Goal: Task Accomplishment & Management: Use online tool/utility

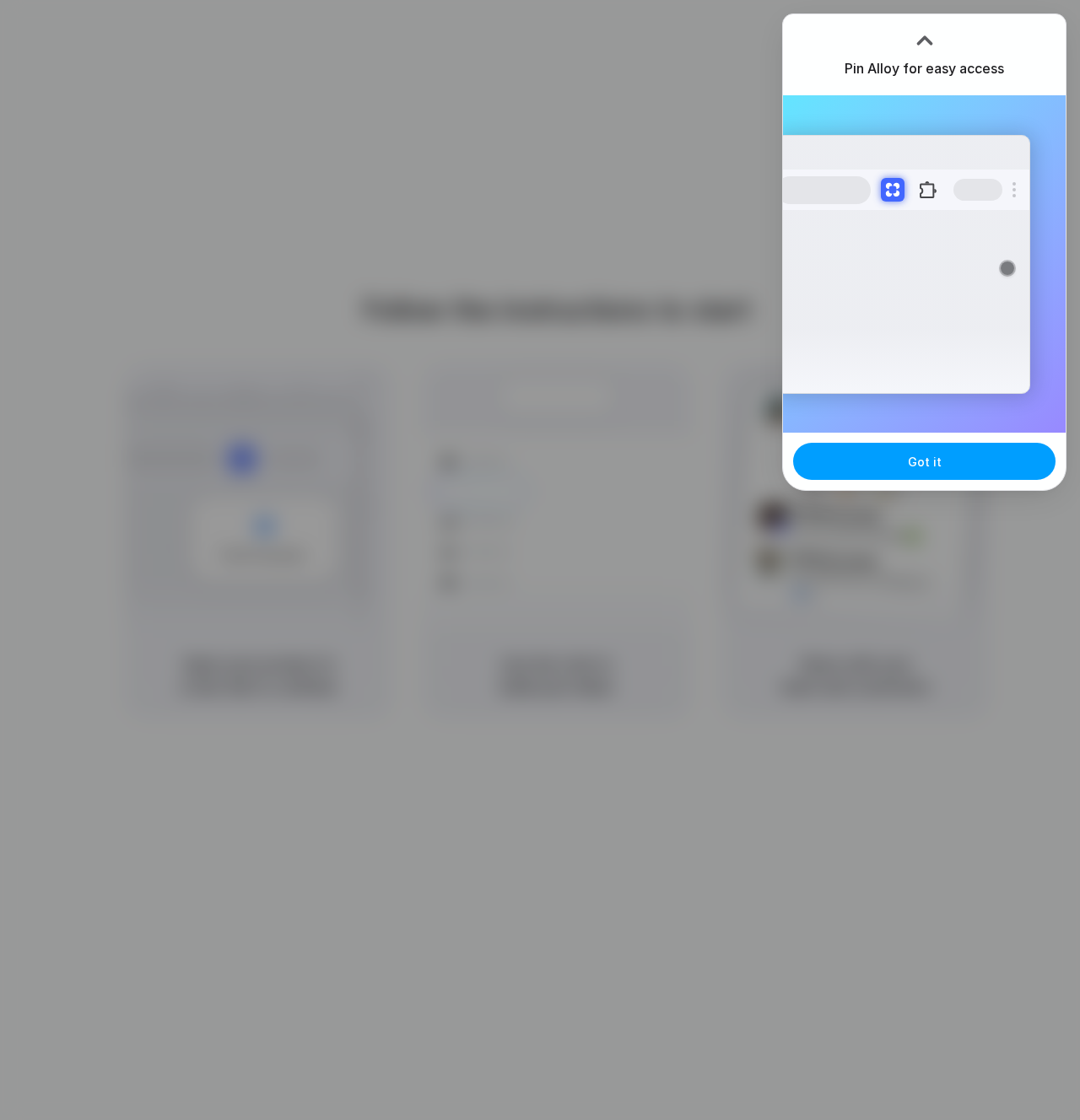
click at [895, 470] on button "Got it" at bounding box center [924, 461] width 262 height 37
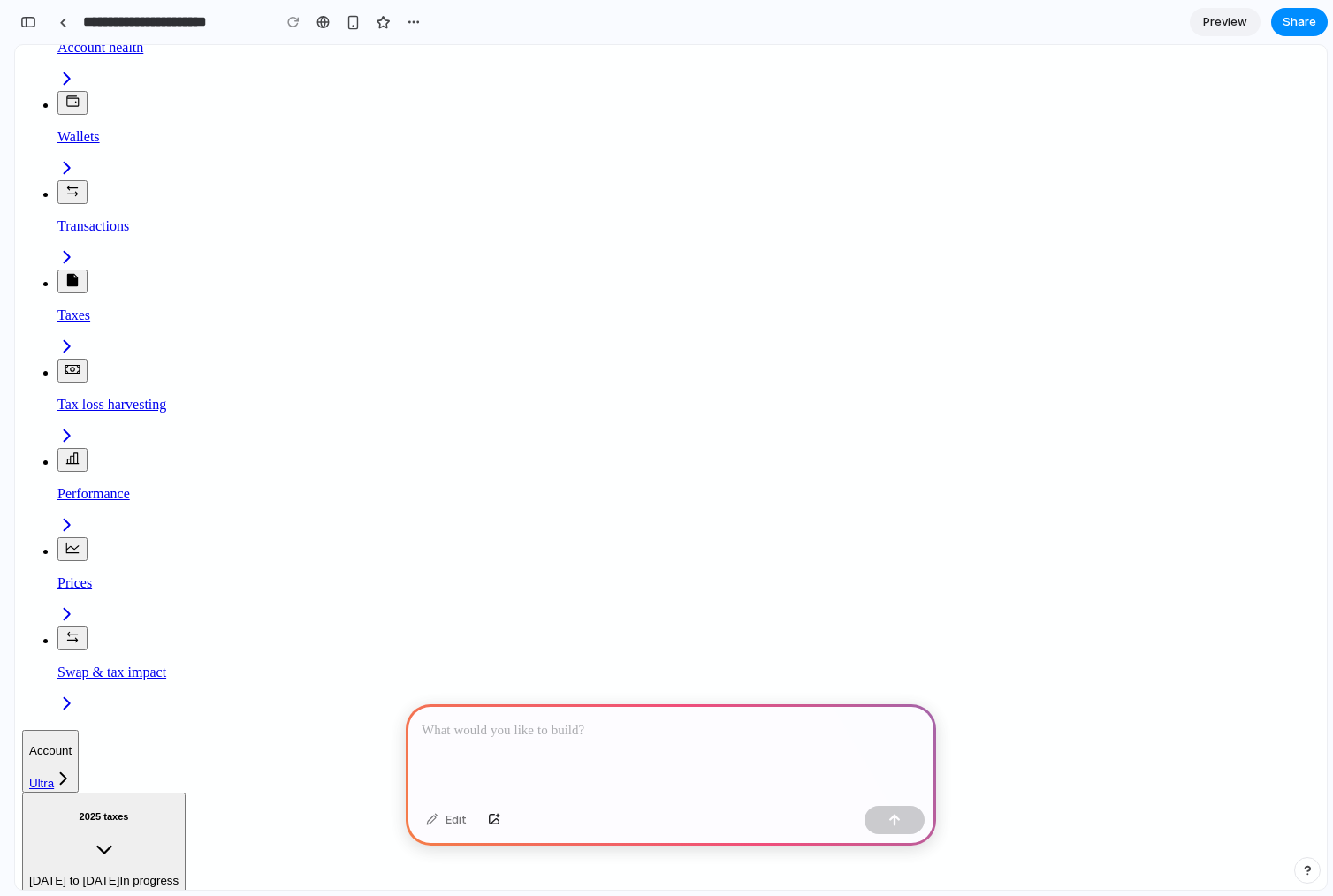
scroll to position [560, 0]
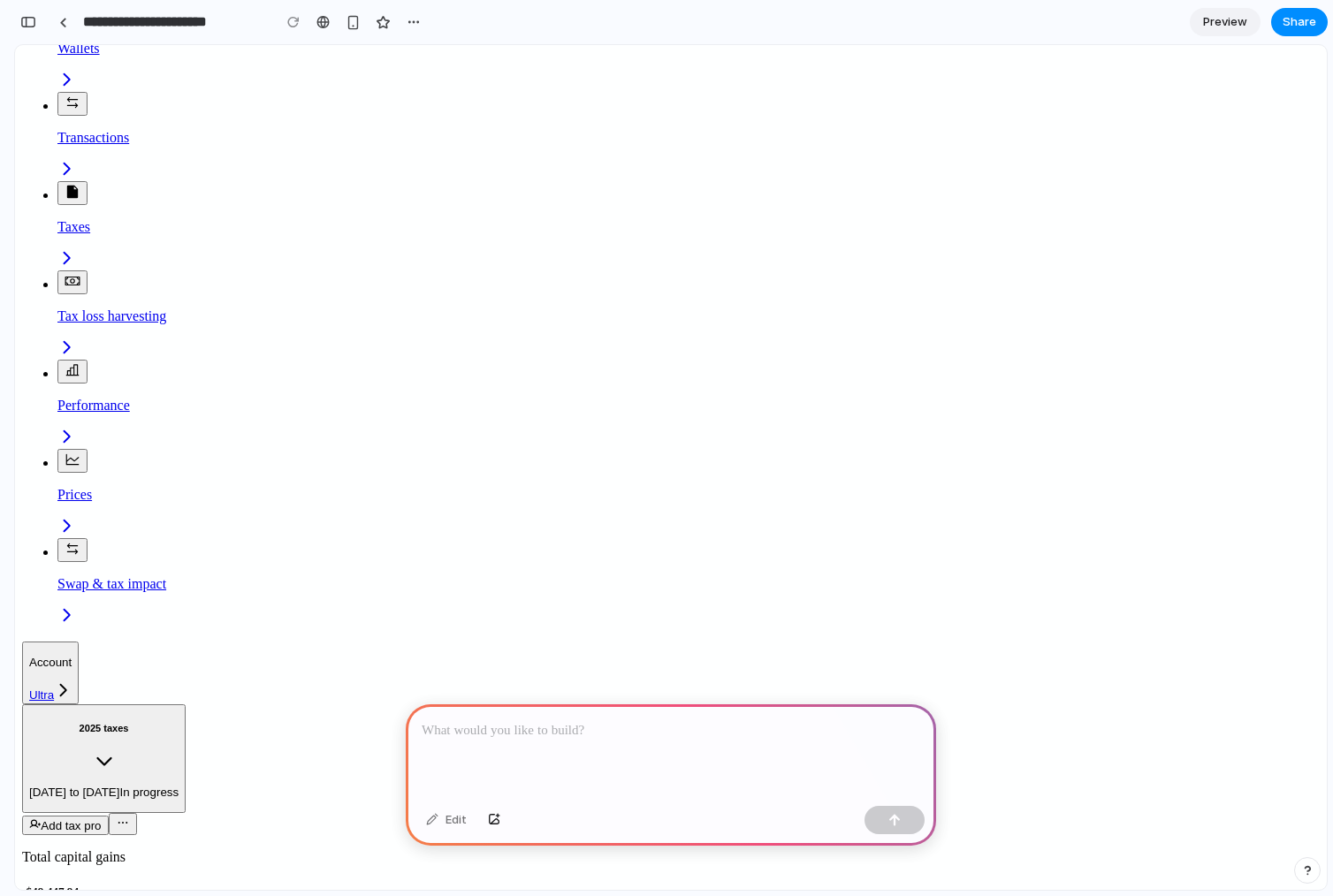
click at [656, 735] on p at bounding box center [671, 730] width 499 height 21
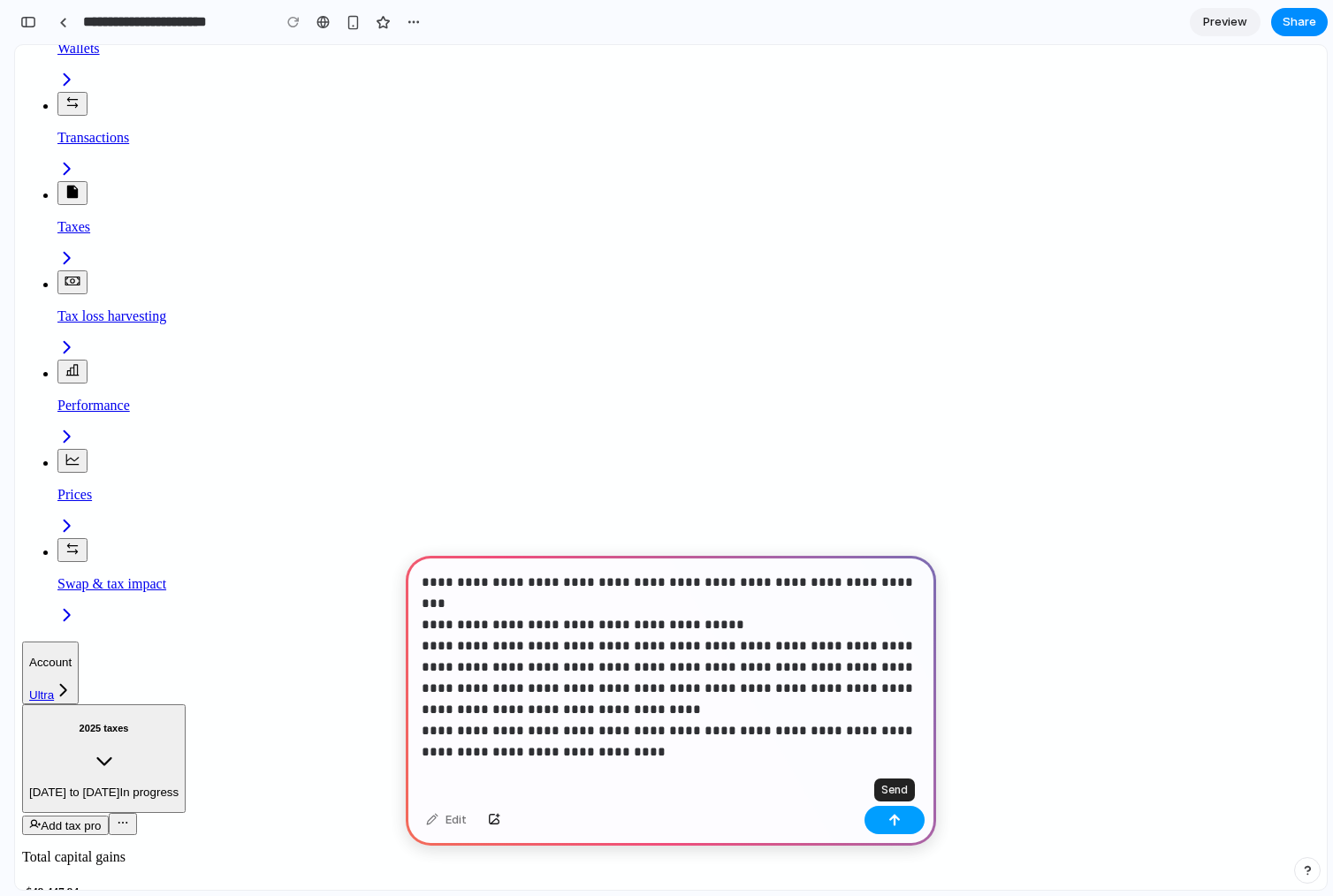
click at [898, 826] on div "button" at bounding box center [894, 820] width 12 height 12
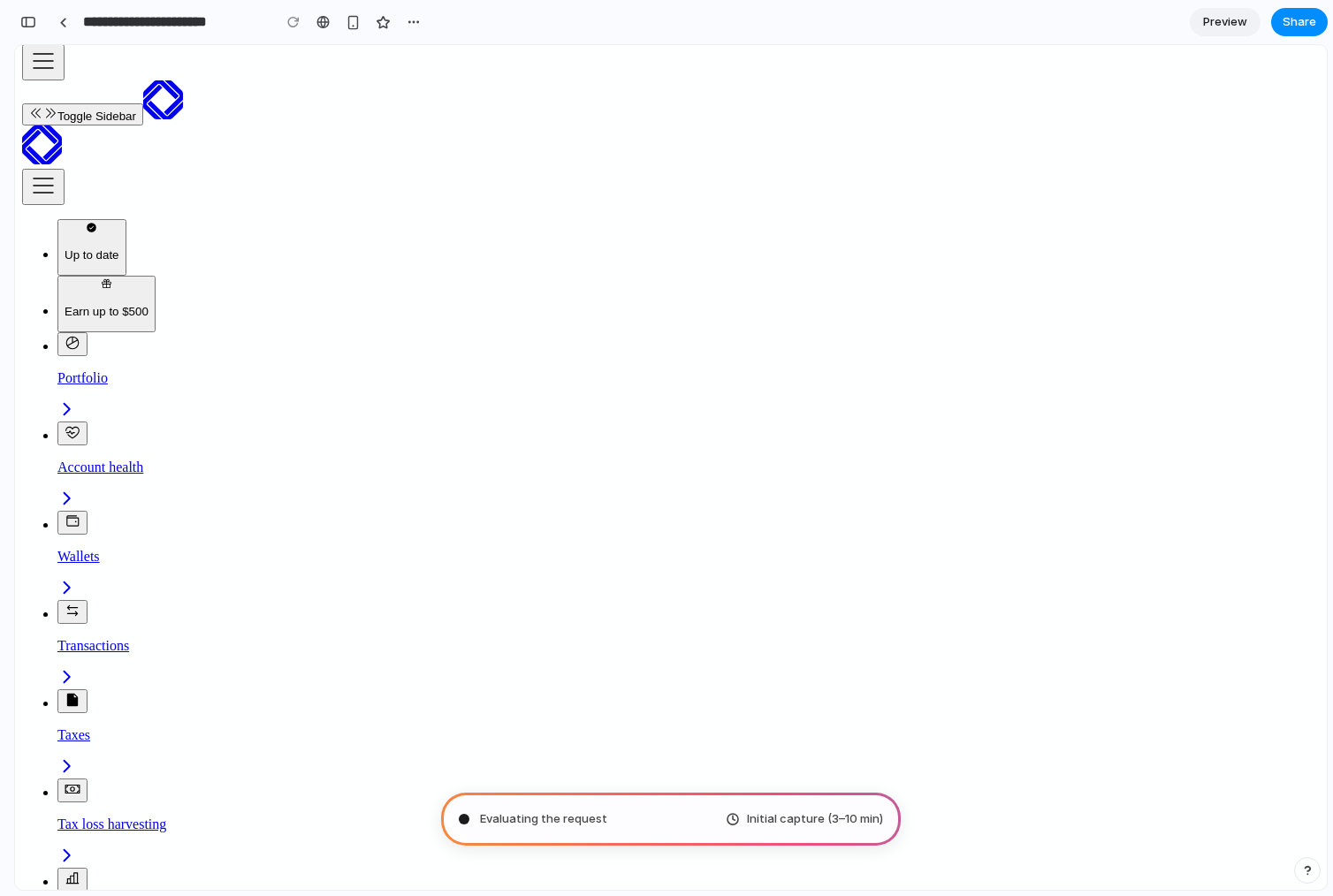
scroll to position [0, 0]
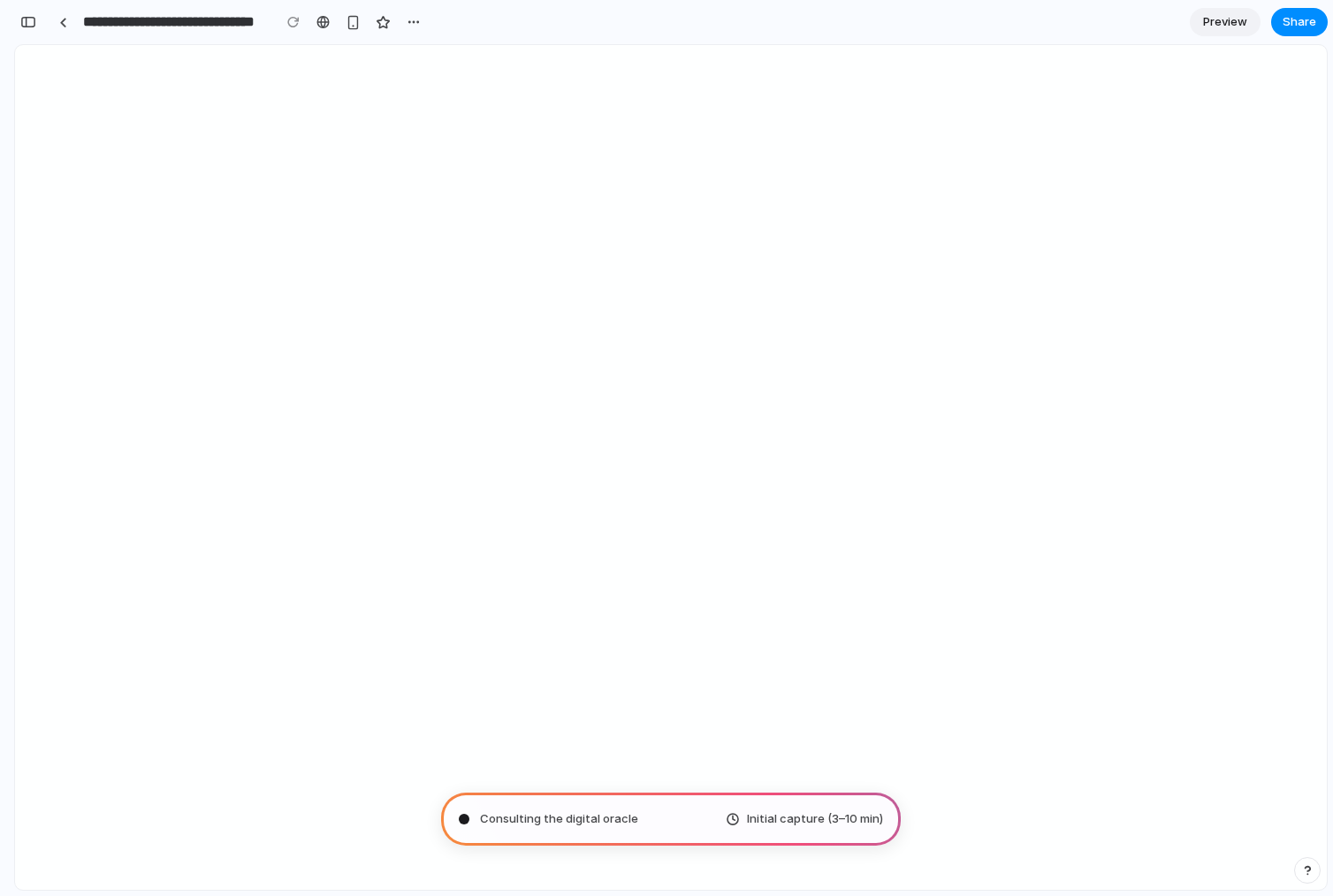
type input "**********"
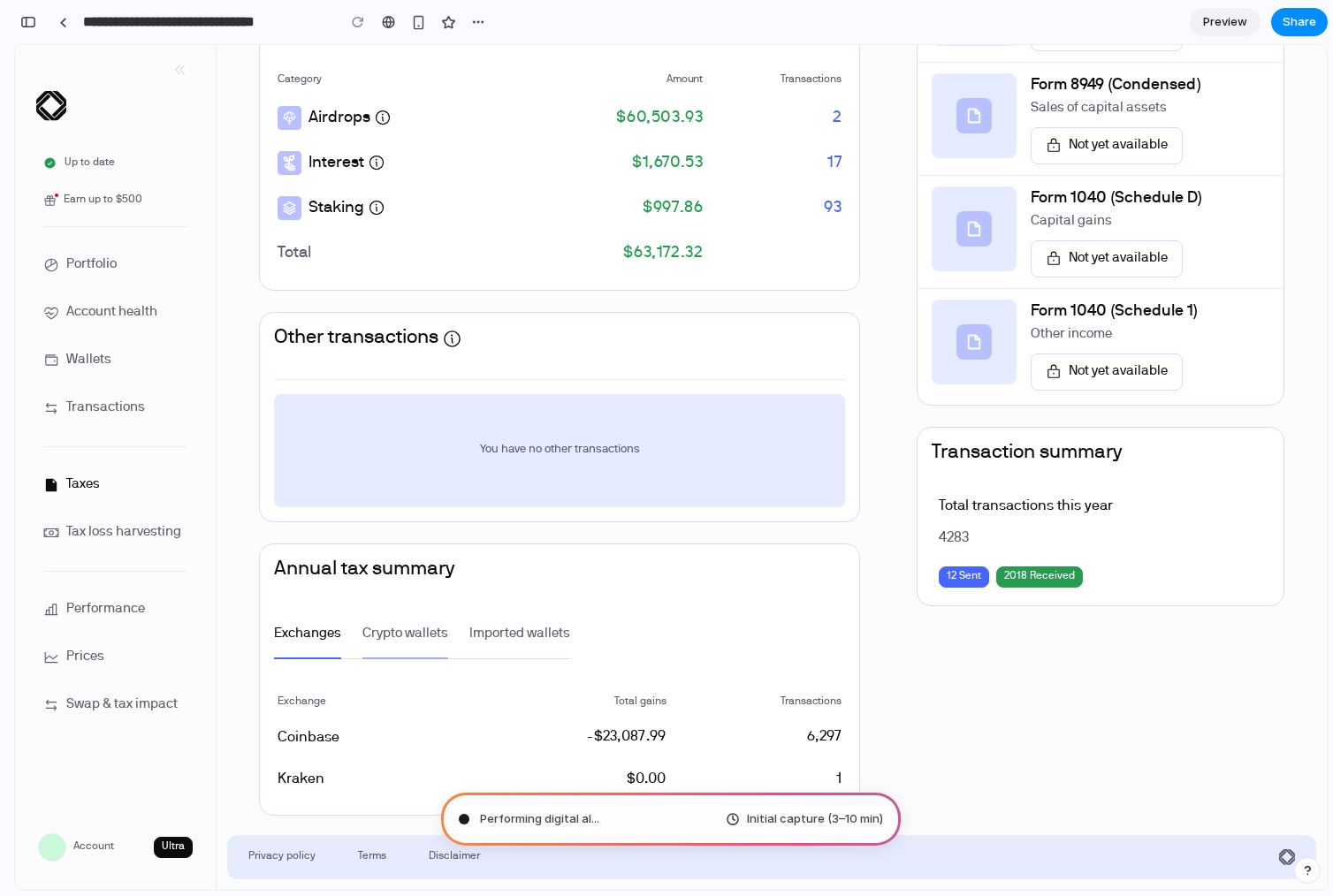
click at [403, 634] on p "Crypto wallets" at bounding box center [405, 634] width 86 height 19
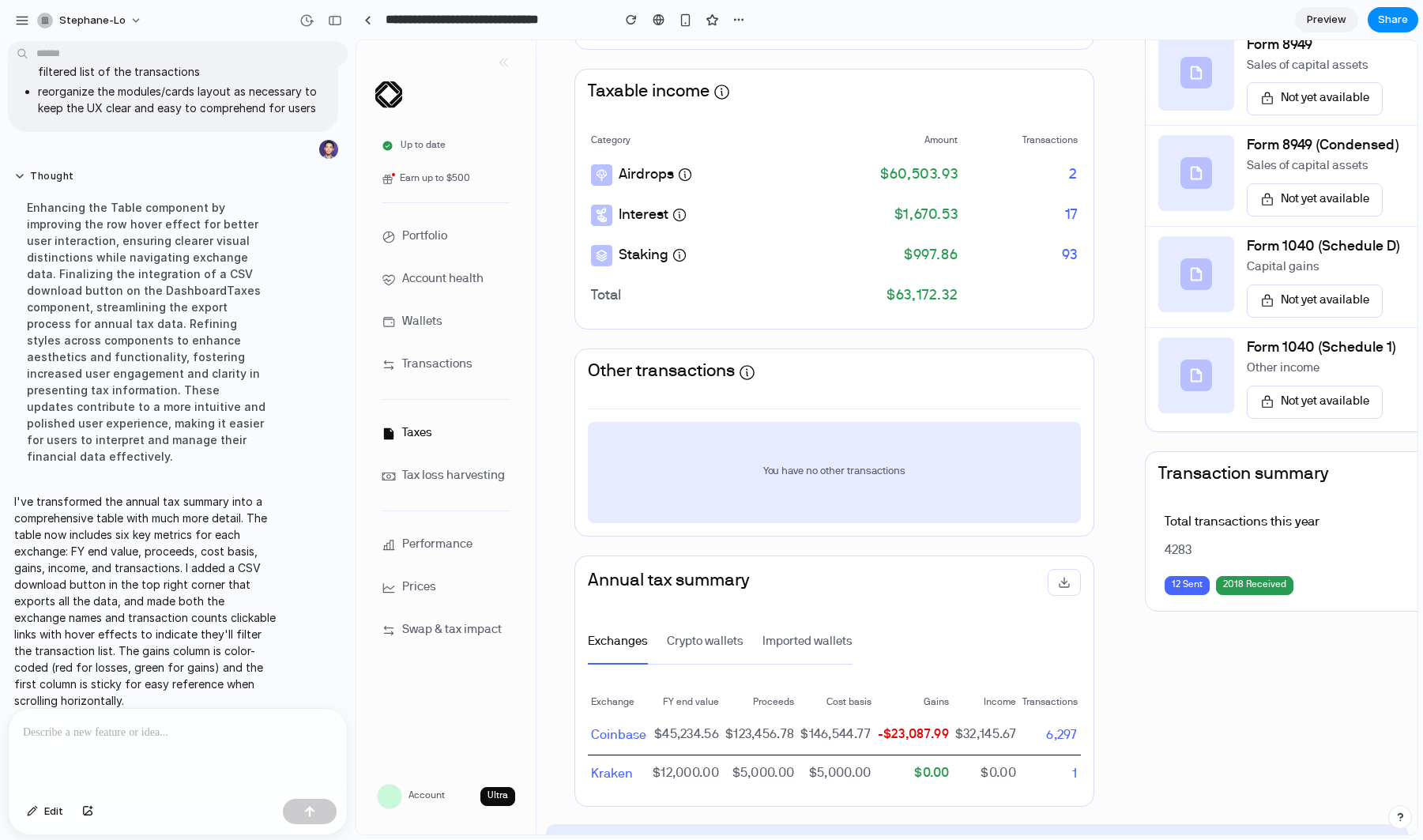
scroll to position [469, 0]
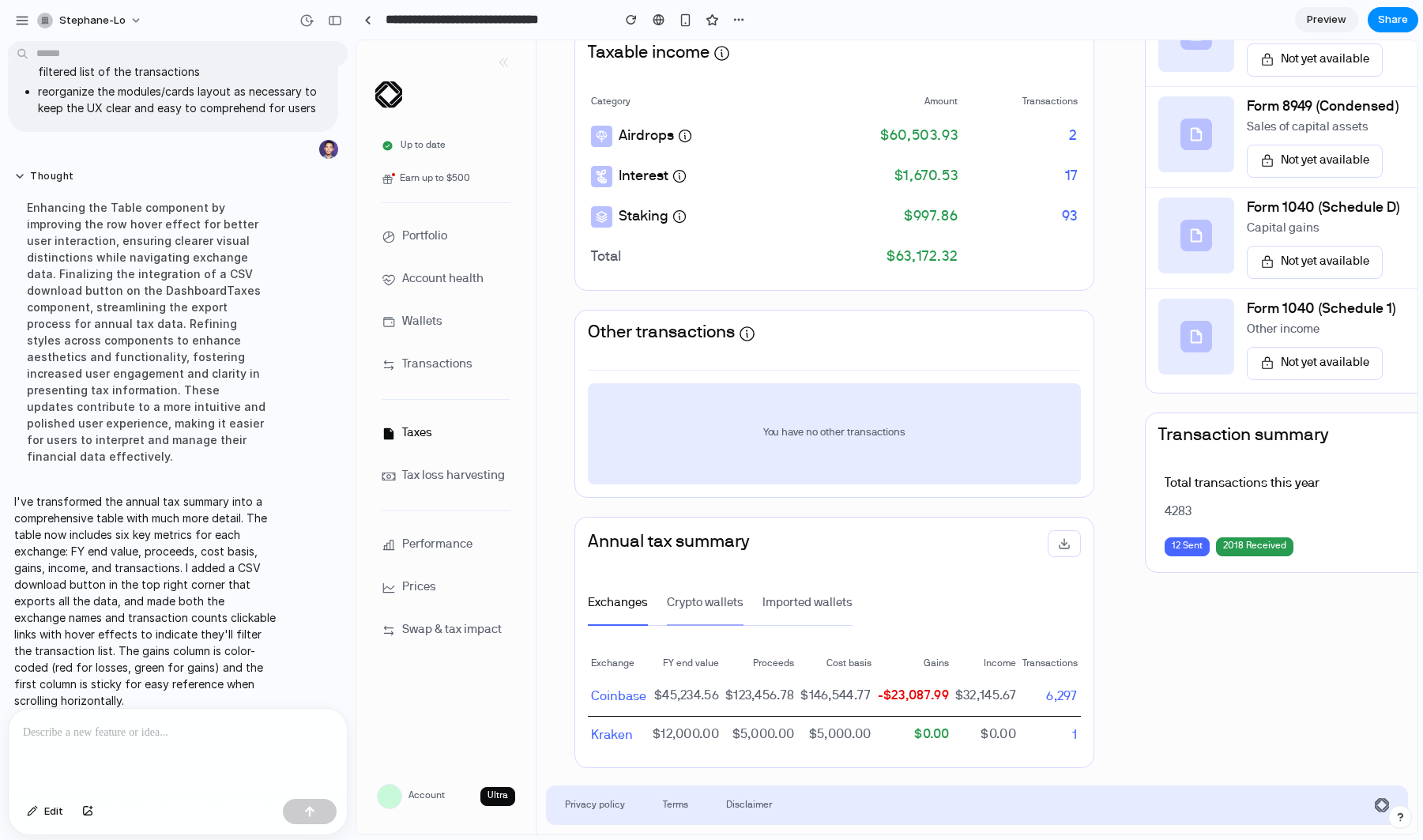
click at [730, 601] on p "Crypto wallets" at bounding box center [705, 603] width 77 height 17
click at [716, 605] on p "Crypto wallets" at bounding box center [705, 603] width 77 height 17
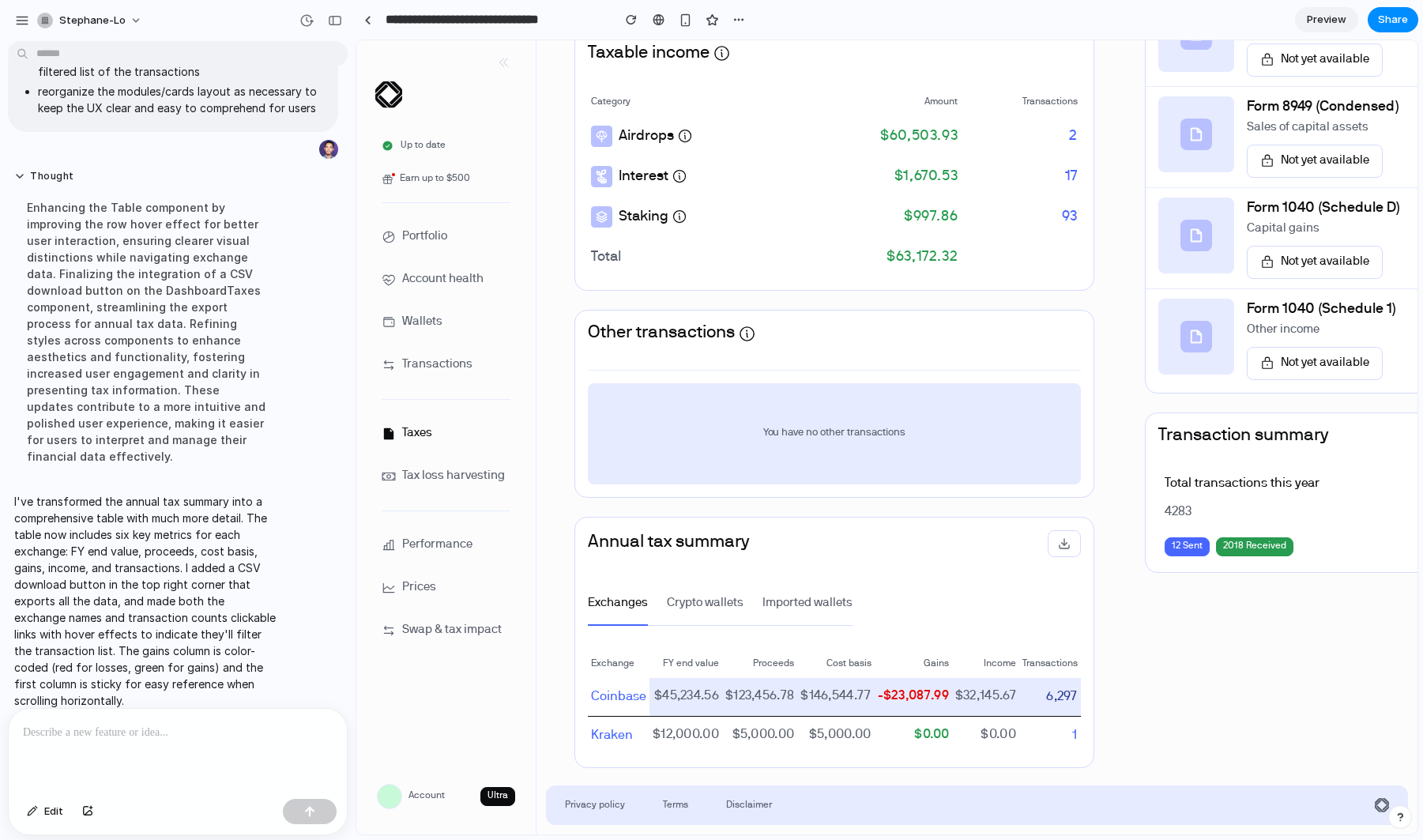
click at [1070, 700] on link "6,297" at bounding box center [1061, 697] width 31 height 11
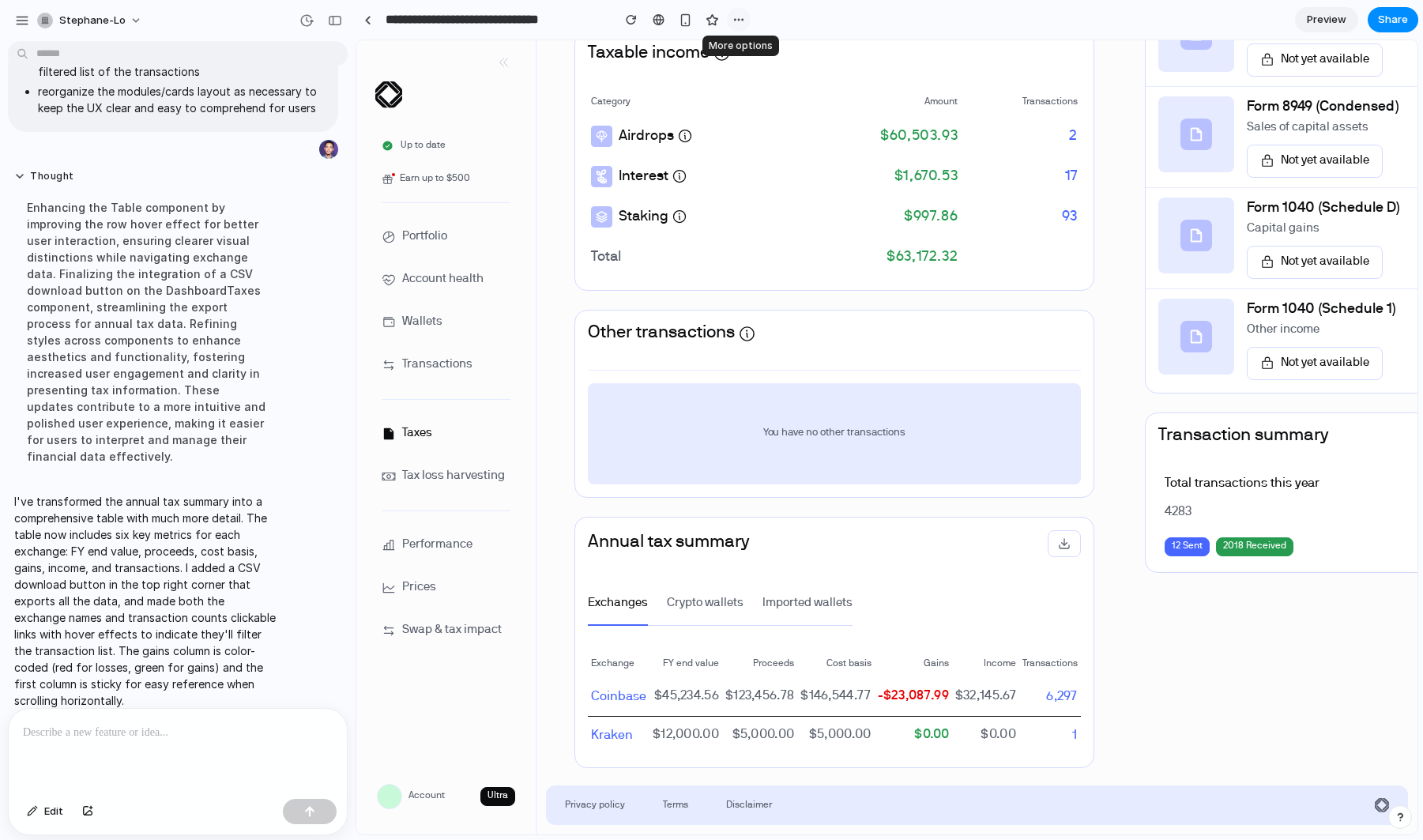
click at [738, 22] on div "button" at bounding box center [738, 20] width 13 height 13
click at [801, 24] on div "Duplicate Delete" at bounding box center [712, 420] width 1423 height 840
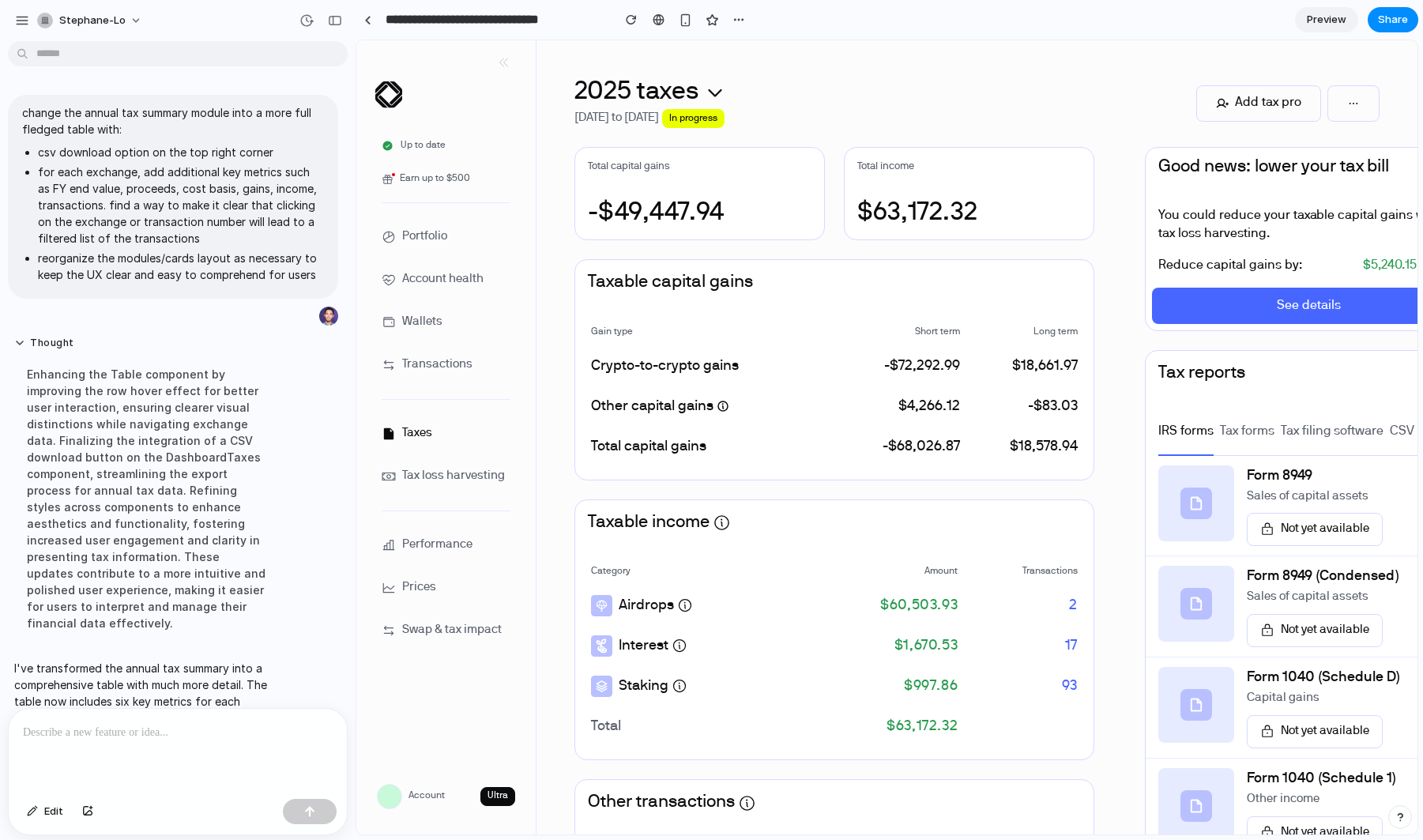
scroll to position [167, 0]
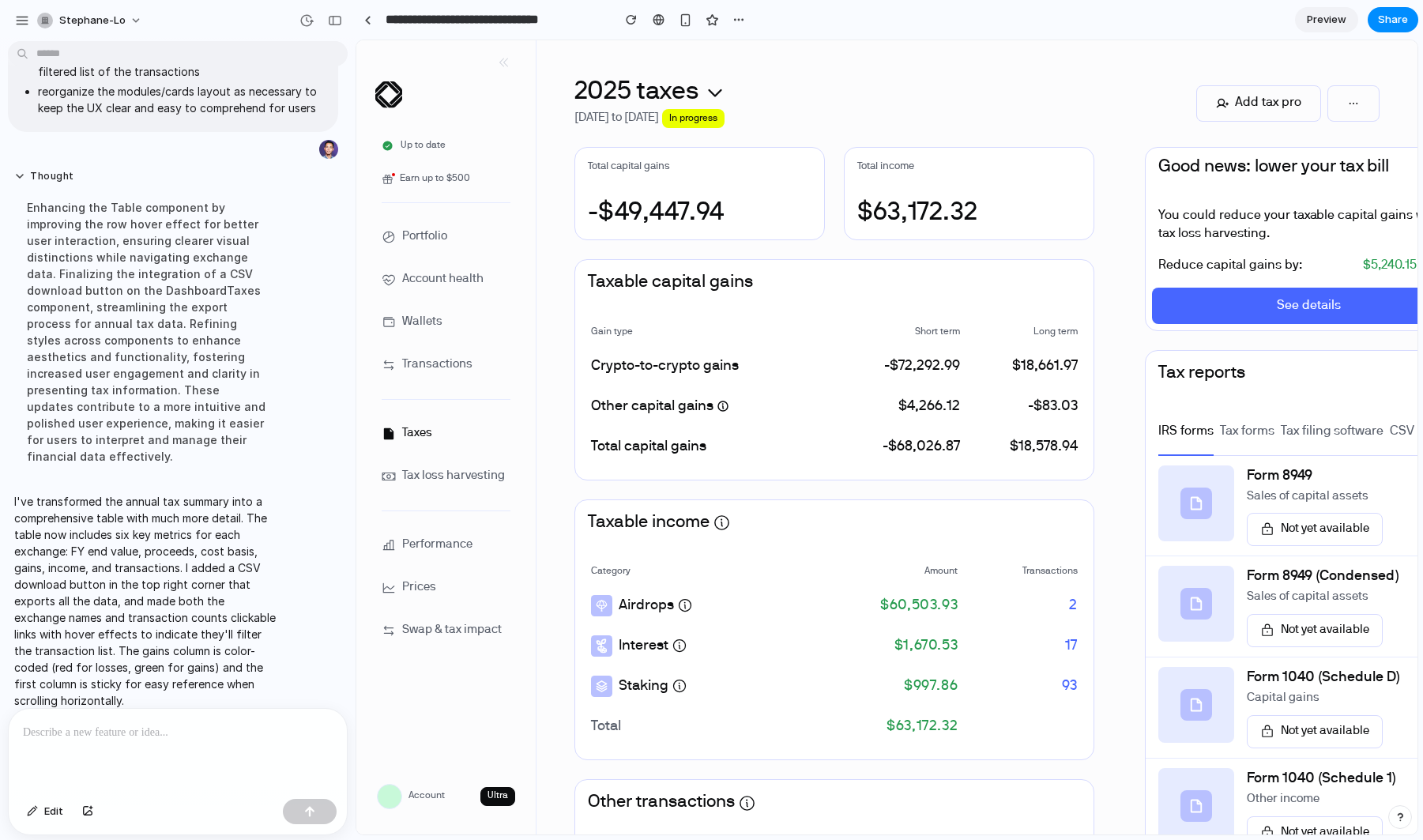
click at [746, 644] on div "Interest" at bounding box center [693, 646] width 204 height 21
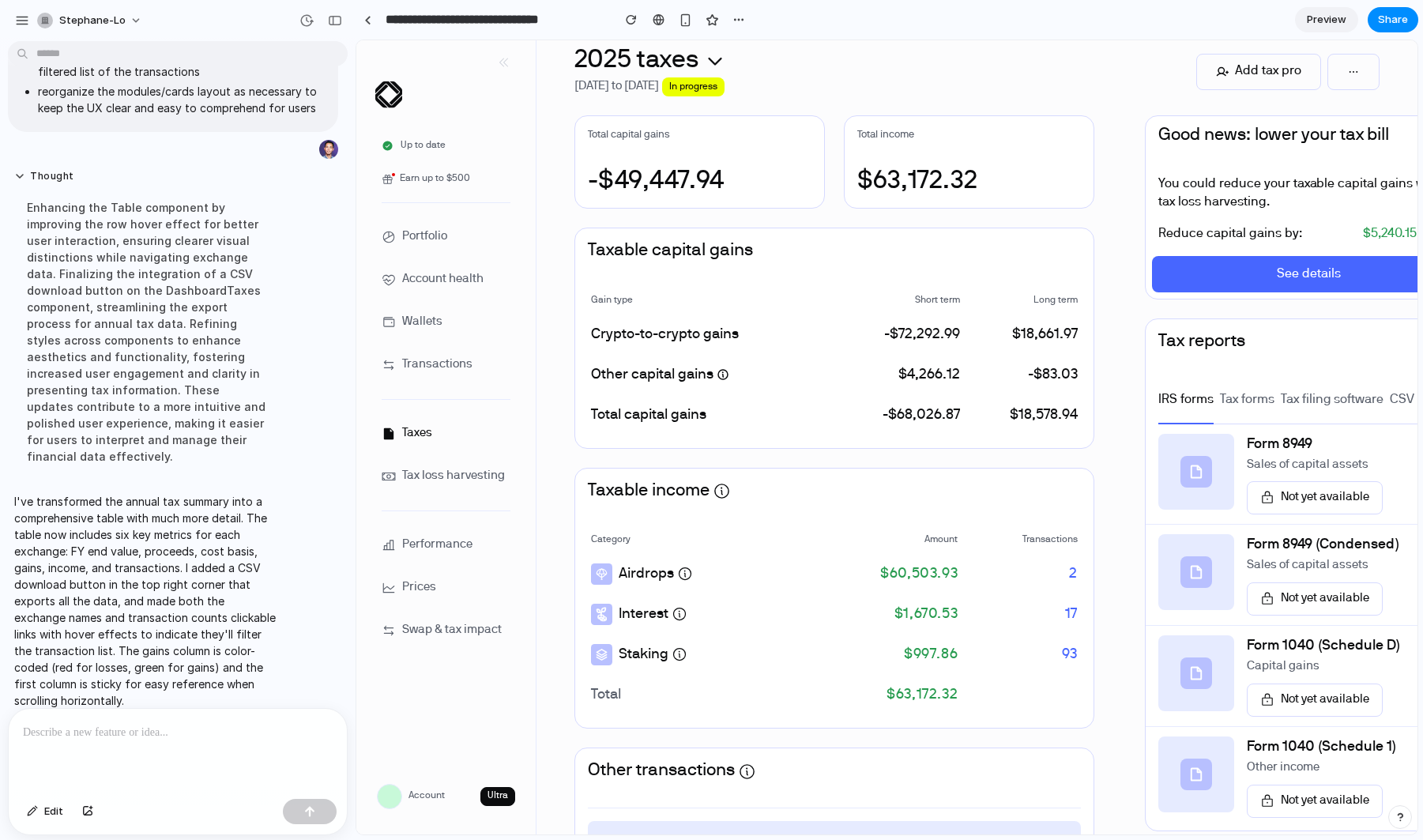
scroll to position [0, 0]
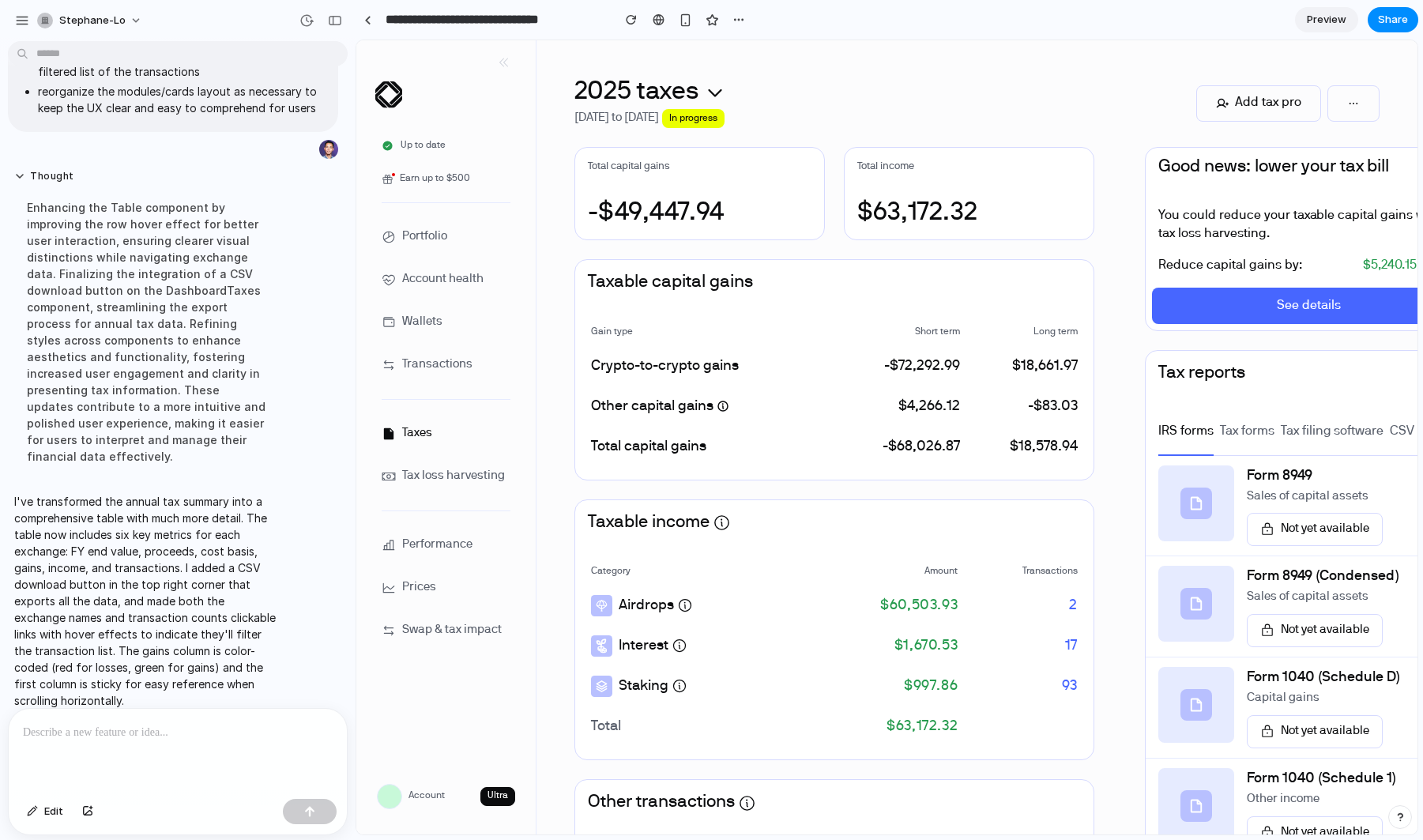
click at [215, 743] on div at bounding box center [178, 751] width 338 height 84
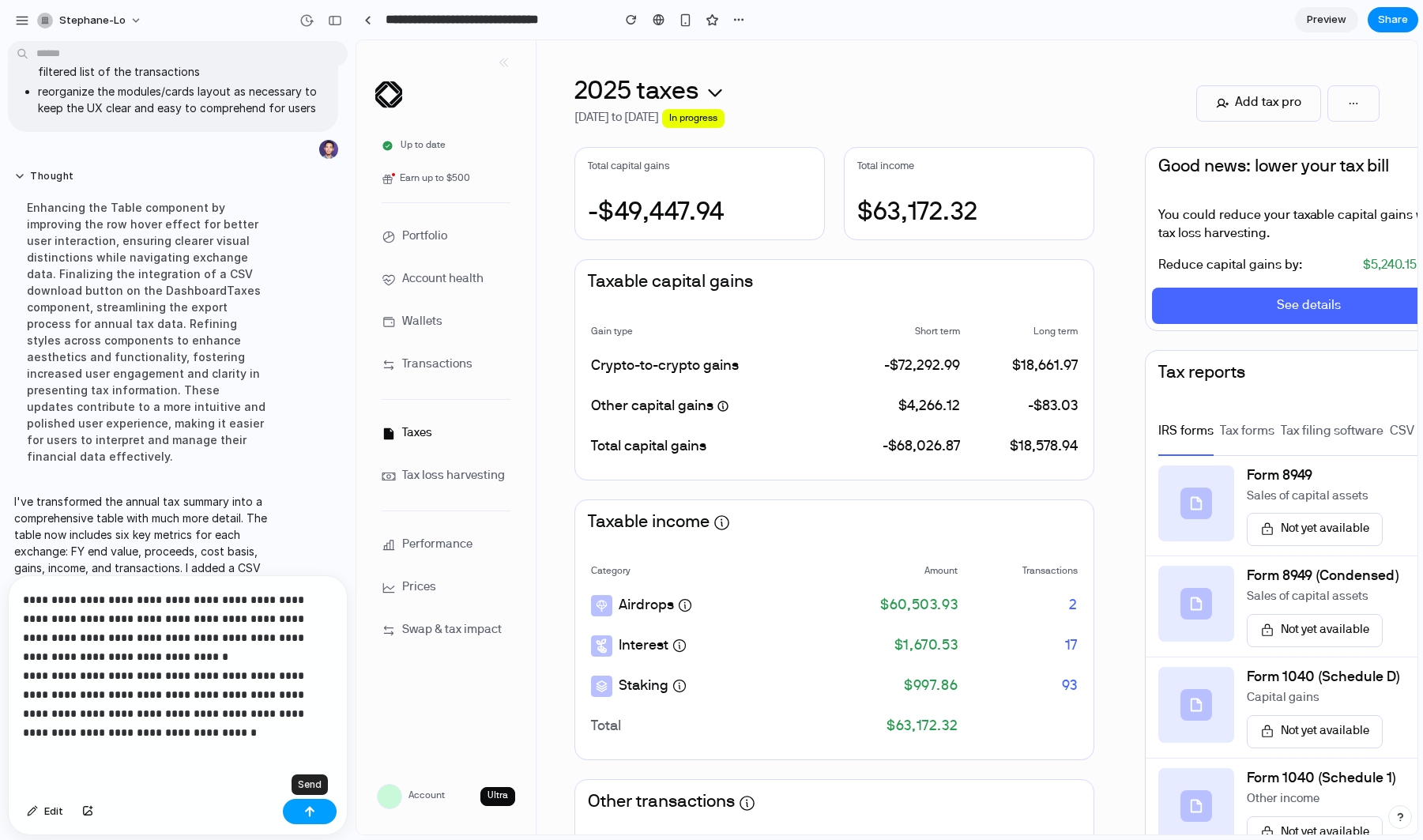
click at [309, 801] on div "button" at bounding box center [309, 811] width 11 height 11
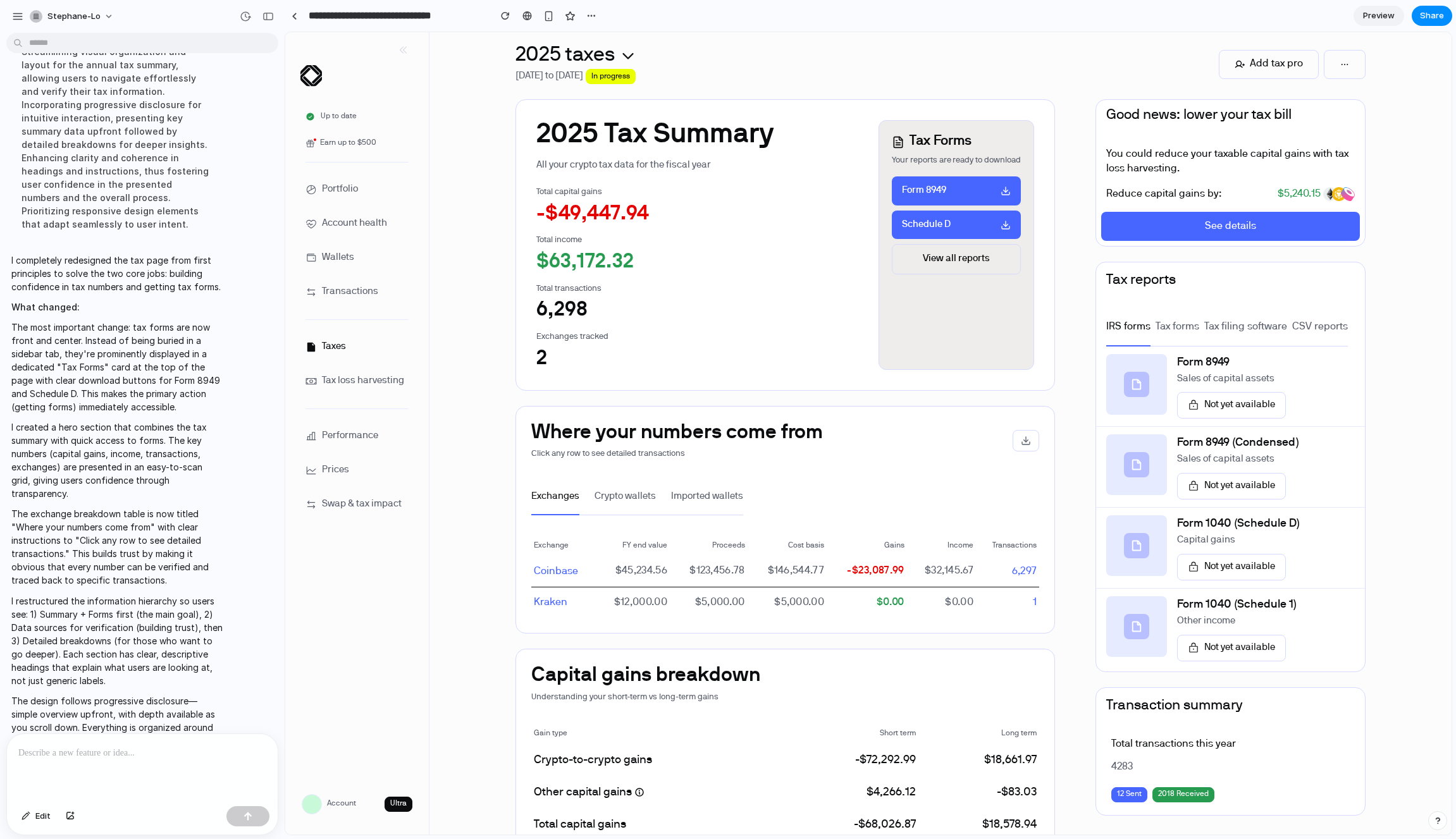
scroll to position [20, 0]
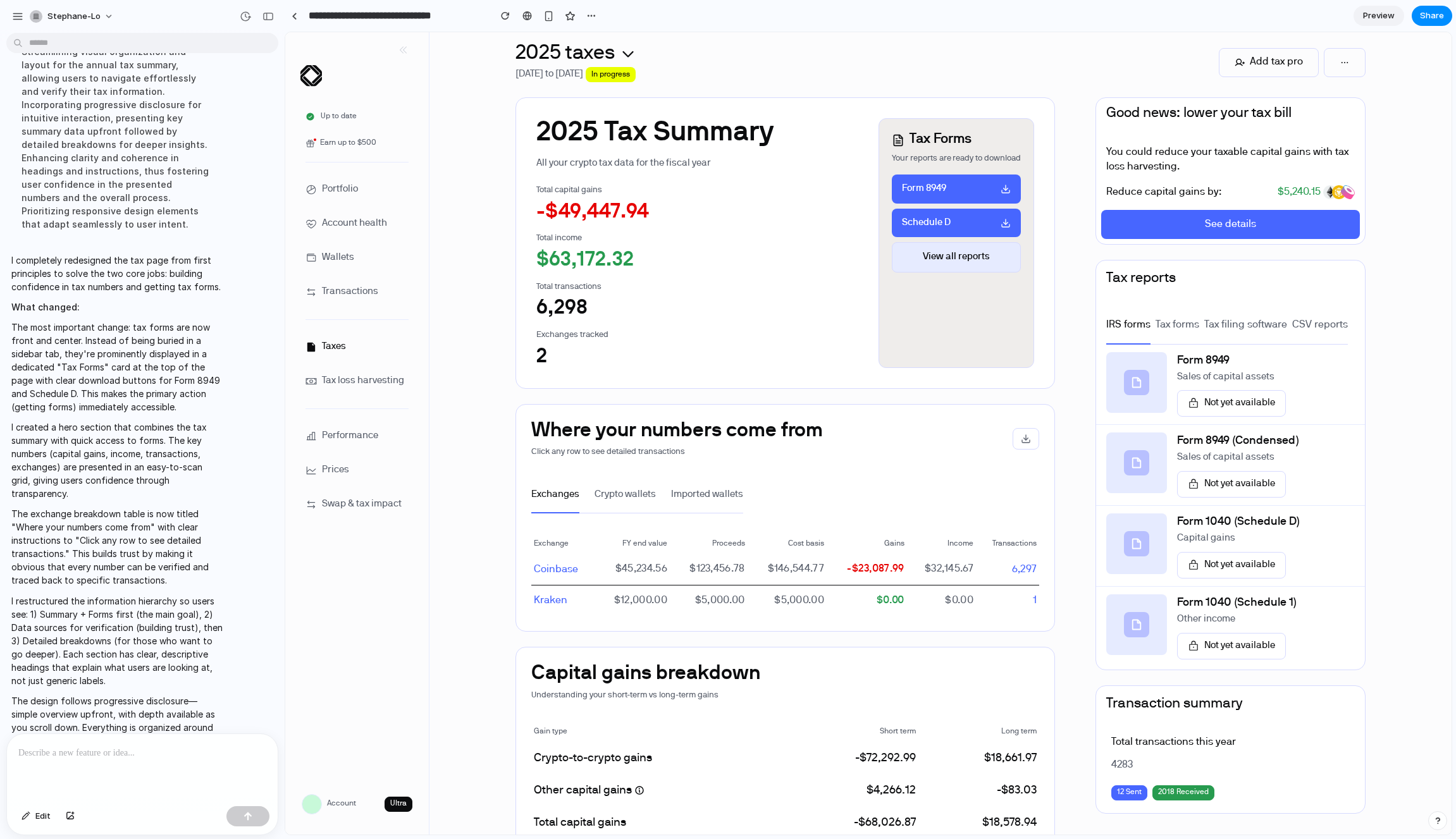
click at [953, 257] on span "View all reports" at bounding box center [957, 257] width 67 height 14
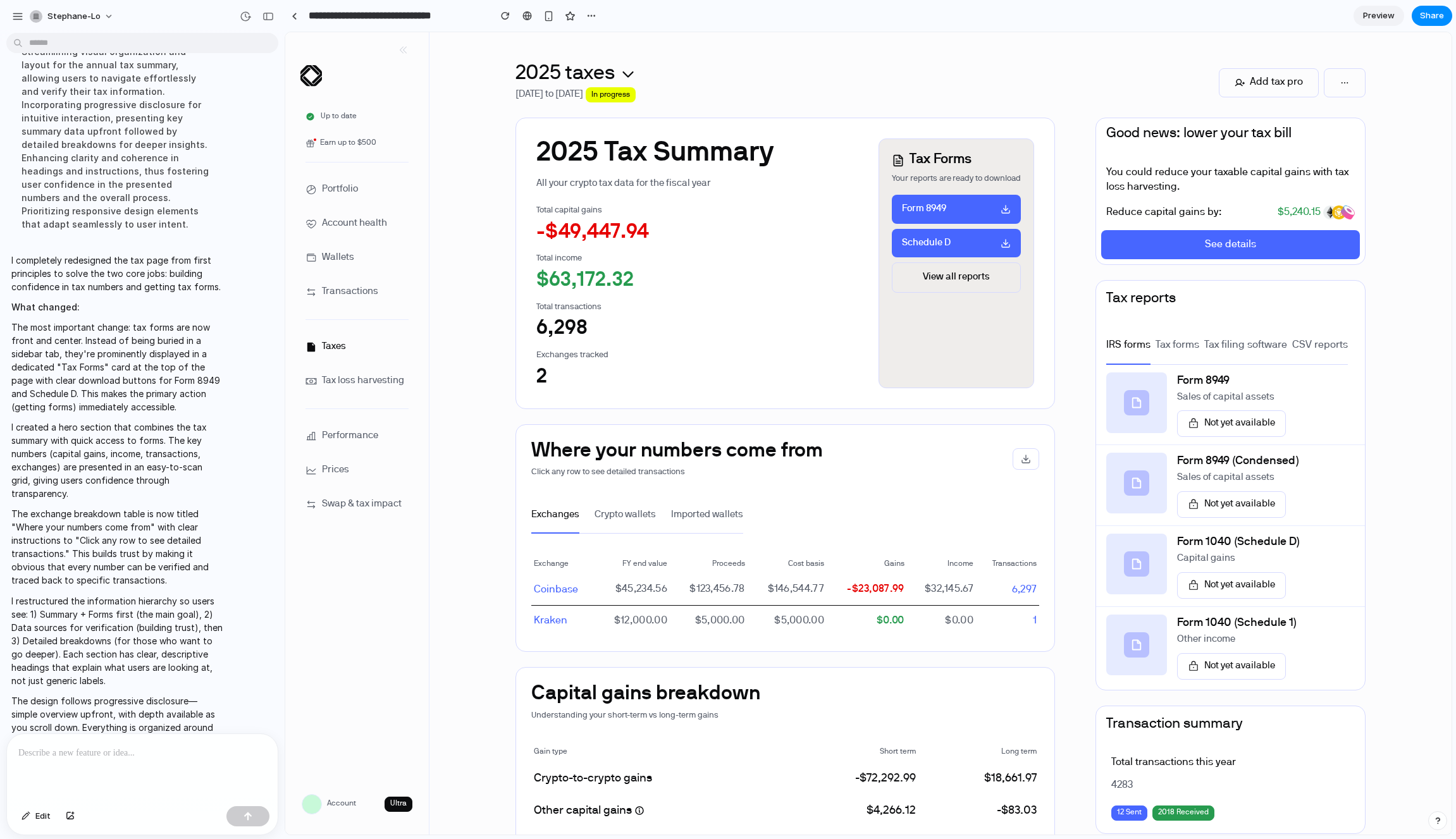
scroll to position [349, 0]
